Goal: Task Accomplishment & Management: Use online tool/utility

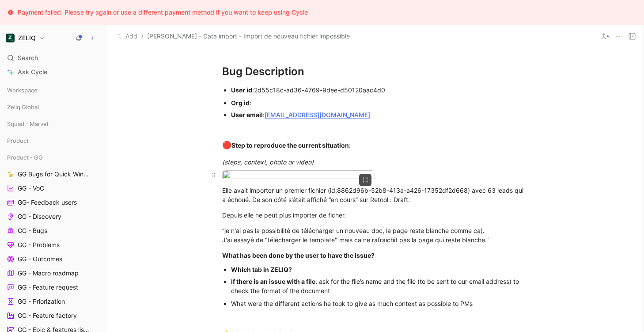
scroll to position [636, 0]
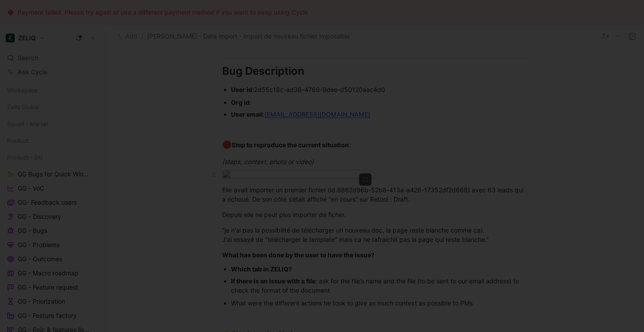
click at [261, 212] on body "Payment failed. Please try again or use a different payment method if you want …" at bounding box center [322, 166] width 644 height 332
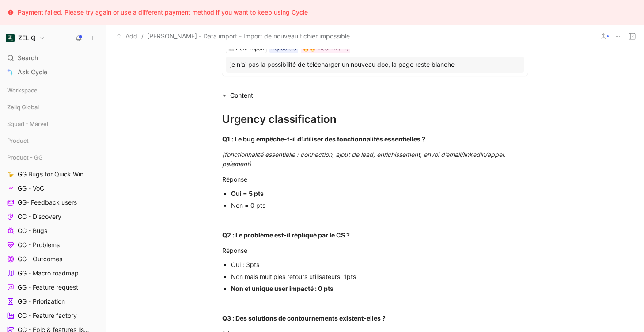
scroll to position [0, 0]
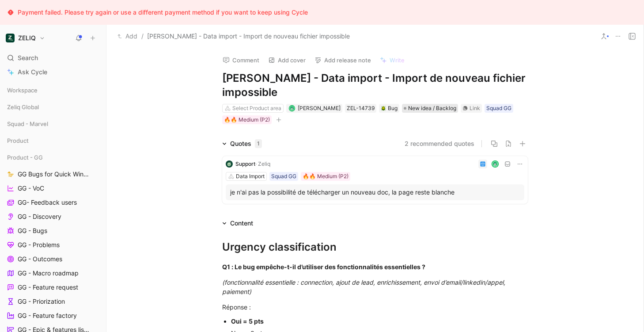
click at [443, 112] on span "New idea / Backlog" at bounding box center [432, 108] width 48 height 9
click at [490, 110] on div "Squad GG" at bounding box center [498, 108] width 25 height 9
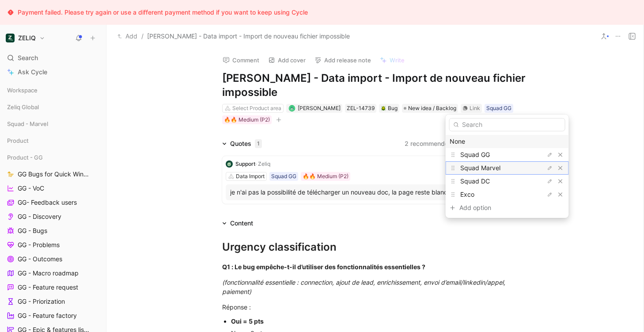
click at [475, 172] on div "Squad Marvel" at bounding box center [493, 168] width 66 height 11
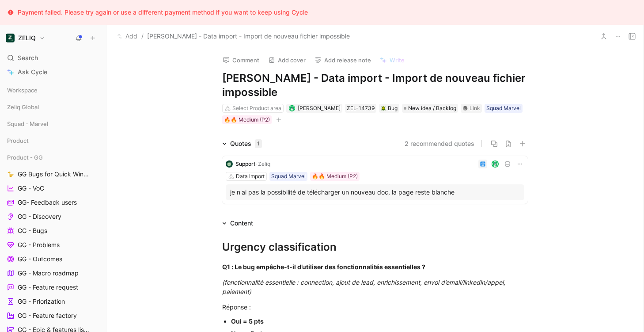
click at [634, 39] on use at bounding box center [632, 36] width 6 height 6
